Goal: Information Seeking & Learning: Understand process/instructions

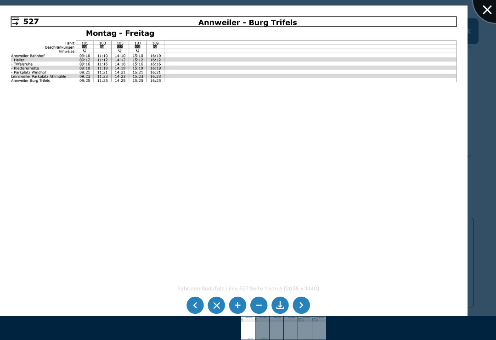
click at [482, 11] on div at bounding box center [496, 0] width 46 height 46
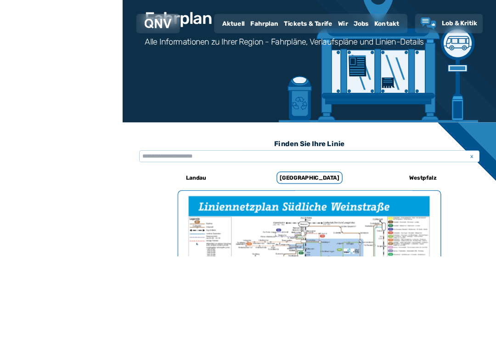
scroll to position [257, 0]
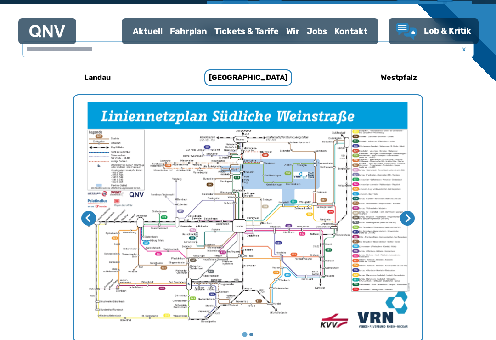
click at [457, 31] on span "Lob & Kritik" at bounding box center [447, 31] width 47 height 10
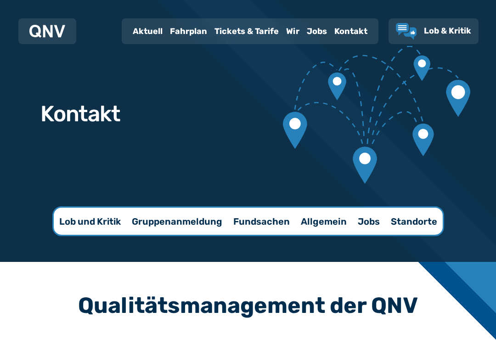
click at [85, 213] on link "Lob und Kritik" at bounding box center [90, 220] width 72 height 27
click at [187, 31] on div "Fahrplan" at bounding box center [188, 31] width 45 height 24
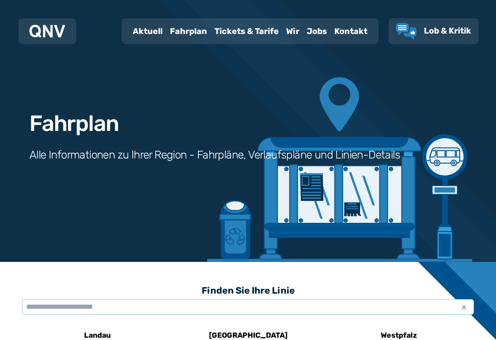
click at [195, 38] on div "Fahrplan" at bounding box center [188, 31] width 45 height 24
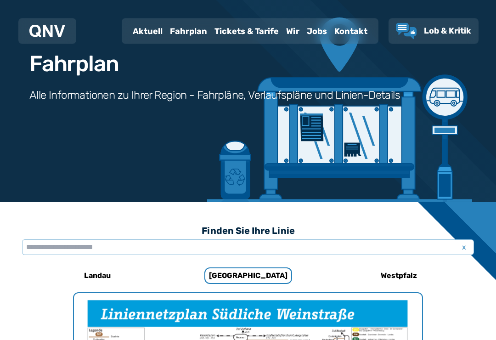
scroll to position [79, 0]
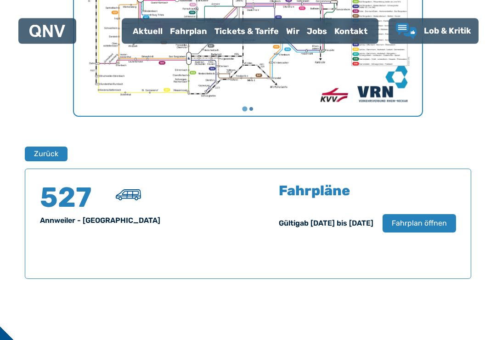
click at [426, 225] on span "Fahrplan öffnen" at bounding box center [418, 223] width 55 height 11
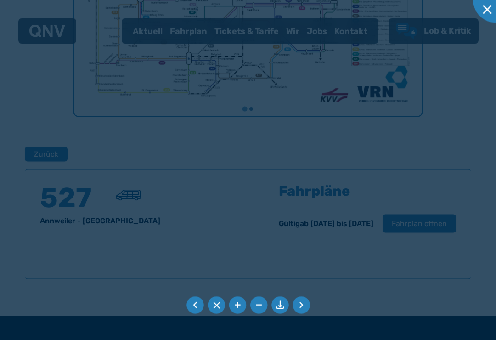
scroll to position [483, 0]
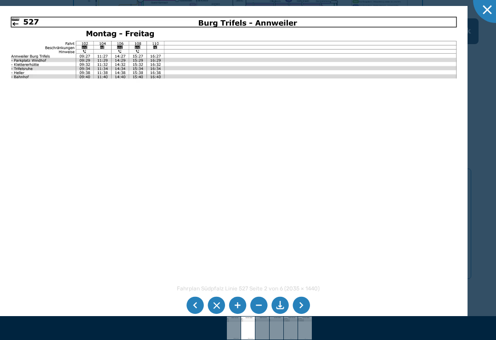
click at [234, 339] on img at bounding box center [233, 327] width 33 height 23
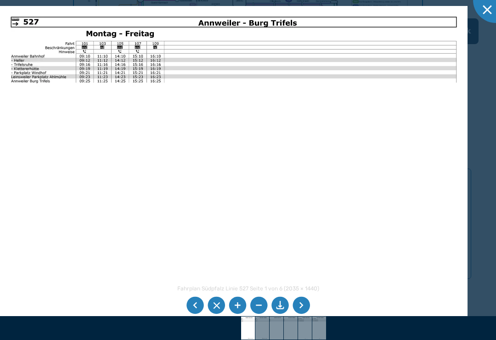
click at [263, 339] on img at bounding box center [262, 327] width 33 height 23
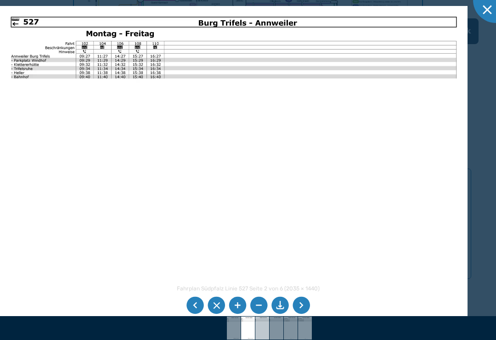
click at [262, 339] on img at bounding box center [262, 327] width 33 height 23
click at [260, 339] on img at bounding box center [262, 327] width 33 height 23
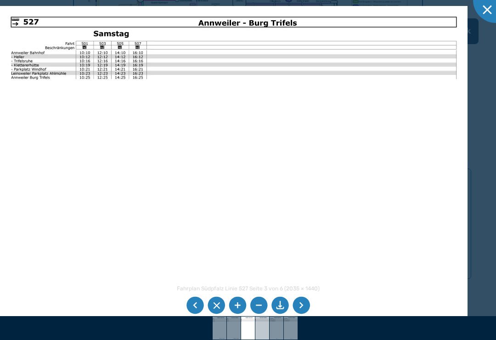
click at [262, 339] on img at bounding box center [262, 327] width 33 height 23
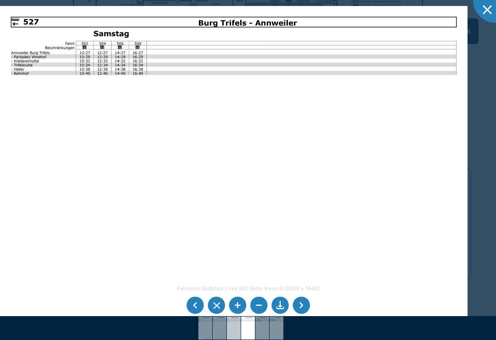
click at [234, 339] on img at bounding box center [233, 327] width 33 height 23
